Goal: Transaction & Acquisition: Purchase product/service

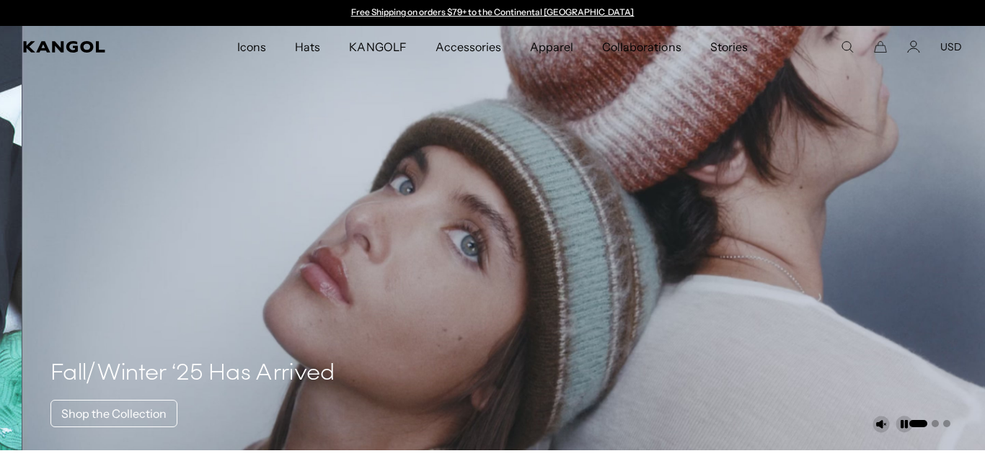
scroll to position [0, 297]
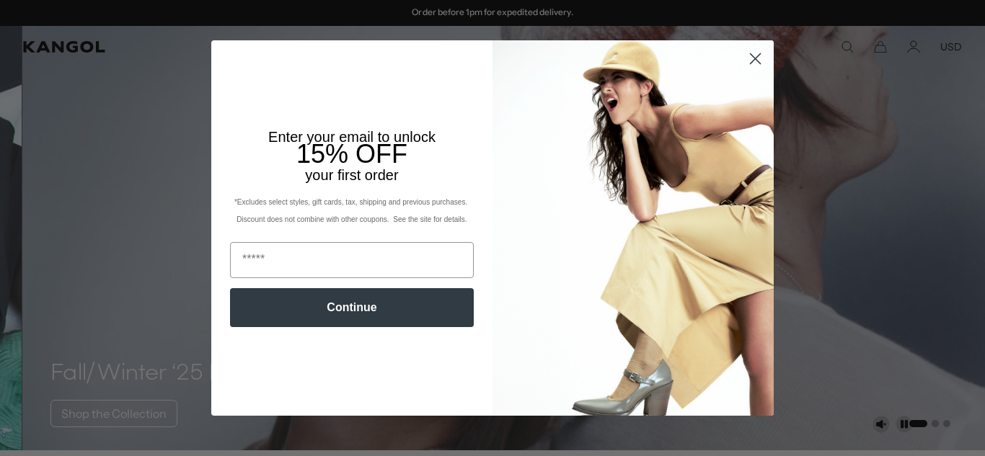
click at [750, 55] on circle "Close dialog" at bounding box center [755, 59] width 24 height 24
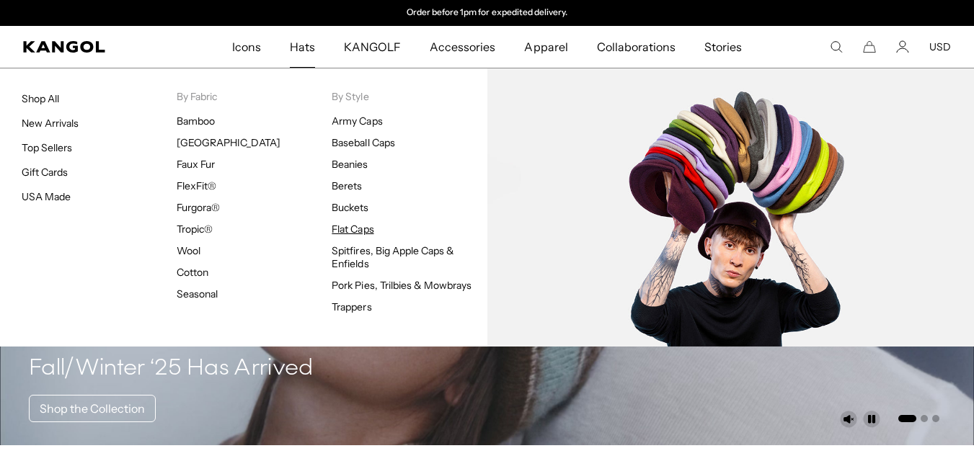
click at [358, 228] on link "Flat Caps" at bounding box center [353, 229] width 42 height 13
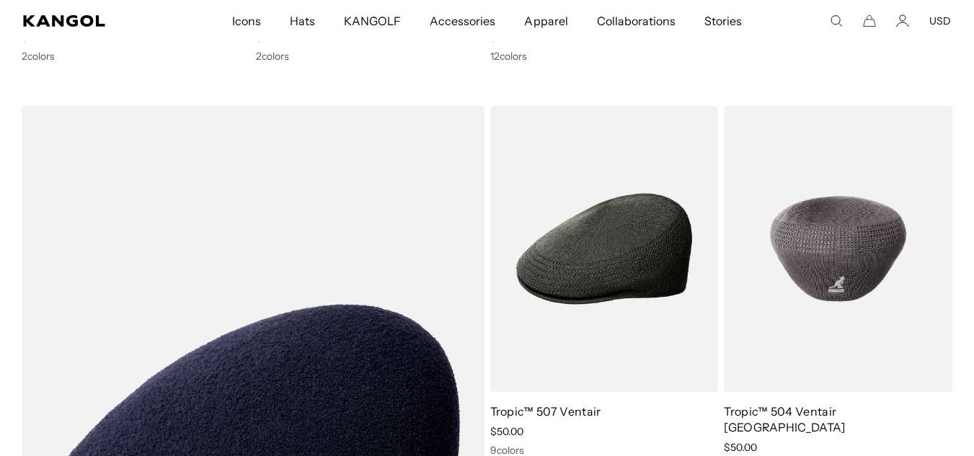
click at [831, 254] on img at bounding box center [838, 249] width 229 height 287
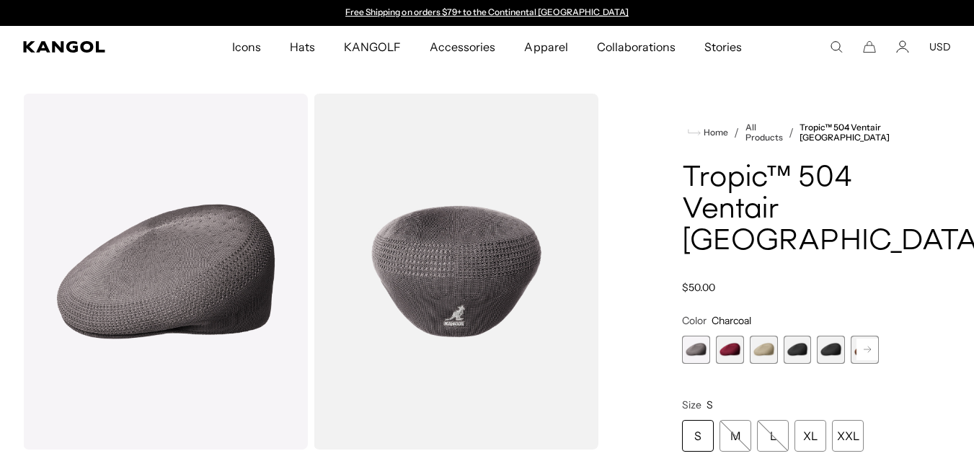
click at [740, 336] on span "2 of 16" at bounding box center [730, 350] width 28 height 28
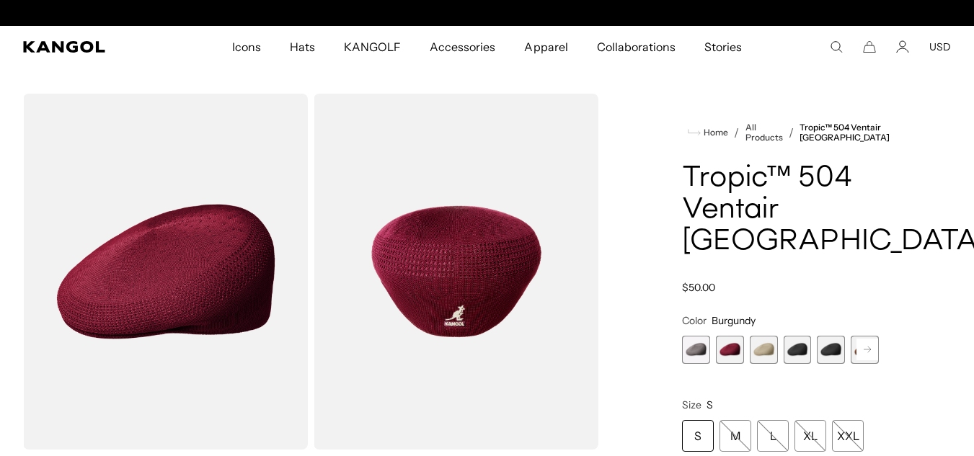
scroll to position [0, 297]
click at [762, 336] on span "3 of 16" at bounding box center [764, 350] width 28 height 28
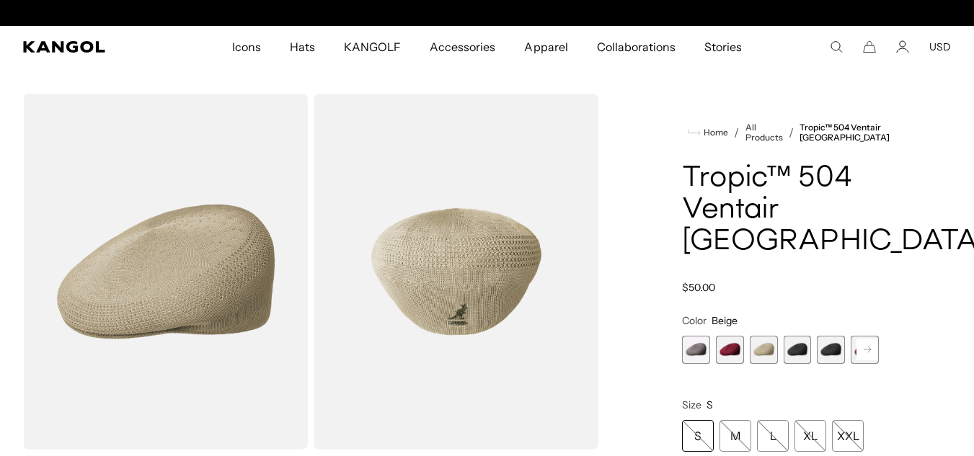
scroll to position [0, 297]
click at [797, 336] on span "4 of 16" at bounding box center [798, 350] width 28 height 28
